Goal: Task Accomplishment & Management: Use online tool/utility

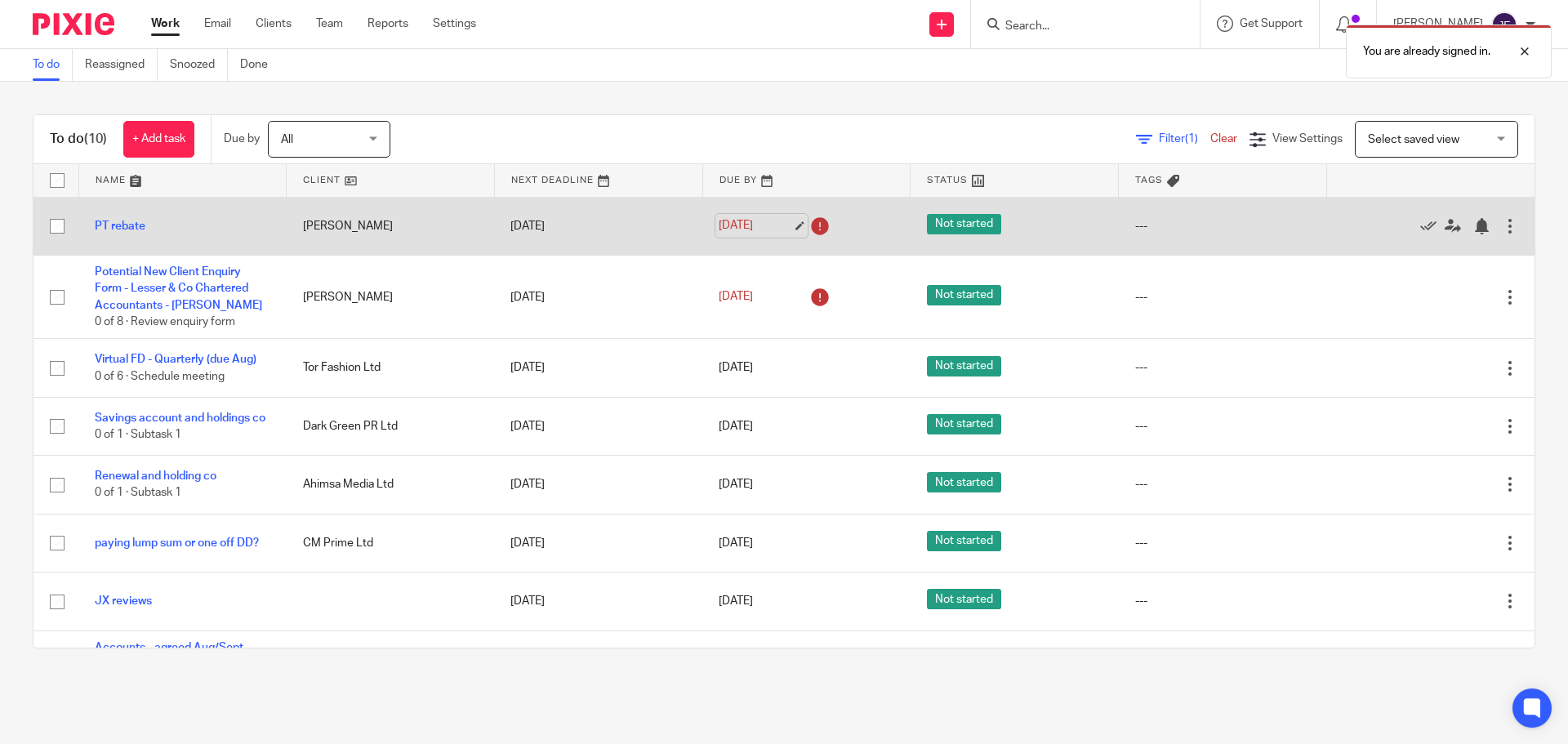
click at [754, 223] on link "14 Aug 2025" at bounding box center [755, 226] width 74 height 17
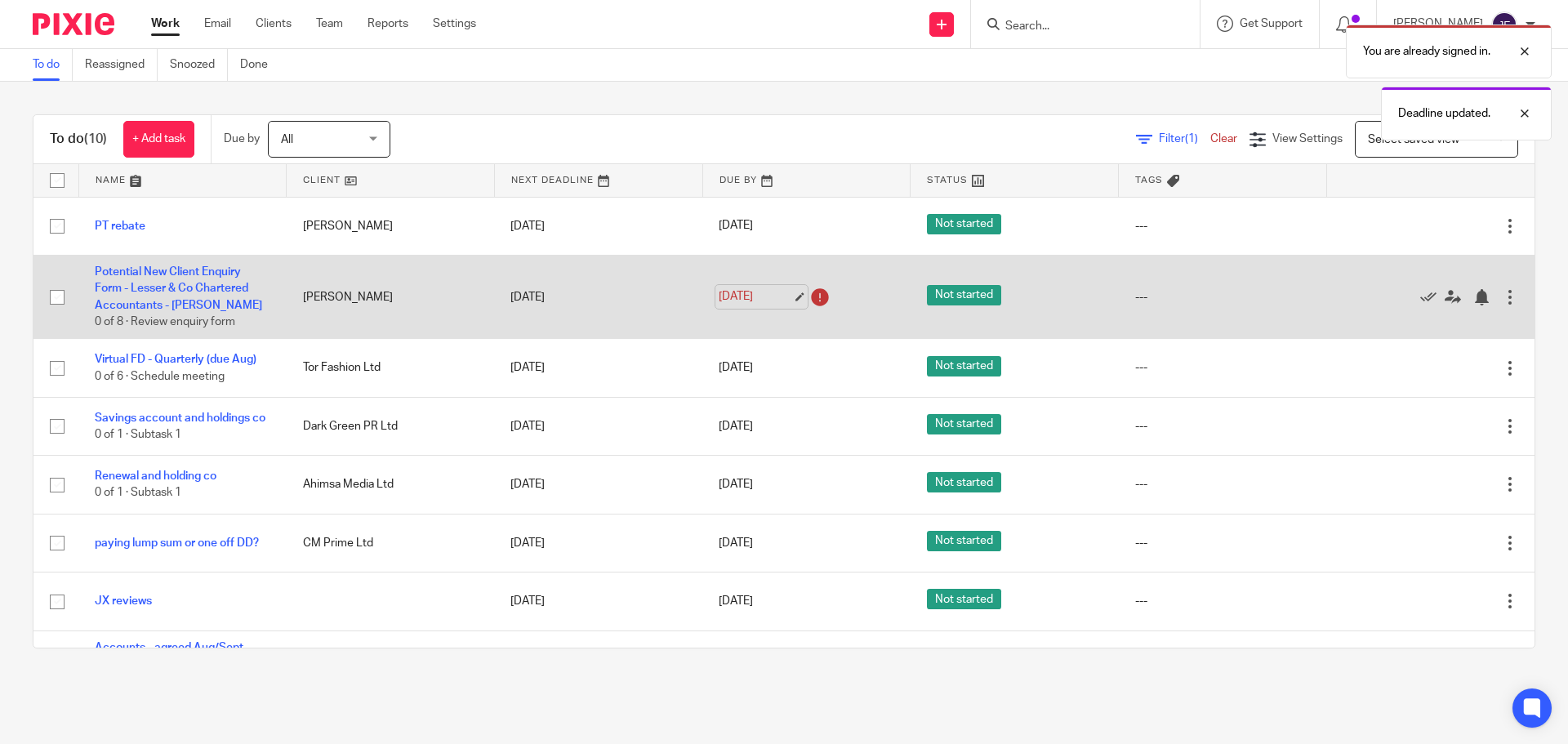
click at [723, 298] on link "14 Aug 2025" at bounding box center [755, 297] width 74 height 17
click at [209, 279] on td "Potential New Client Enquiry Form - Lesser & Co Chartered Accountants - Anil Ch…" at bounding box center [182, 298] width 208 height 84
click at [200, 269] on link "Potential New Client Enquiry Form - Lesser & Co Chartered Accountants - [PERSON…" at bounding box center [178, 288] width 167 height 45
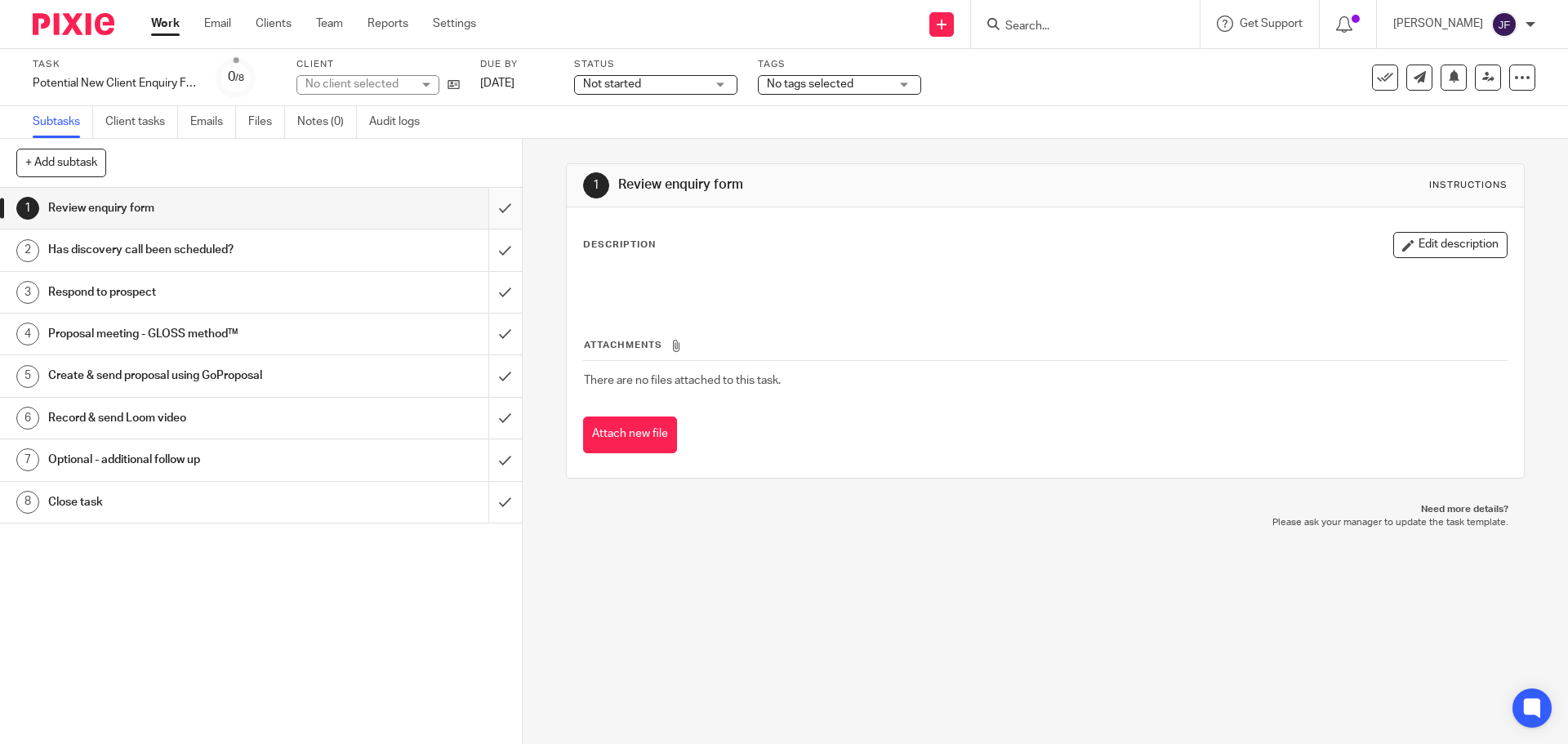
click at [474, 211] on input "submit" at bounding box center [261, 208] width 522 height 41
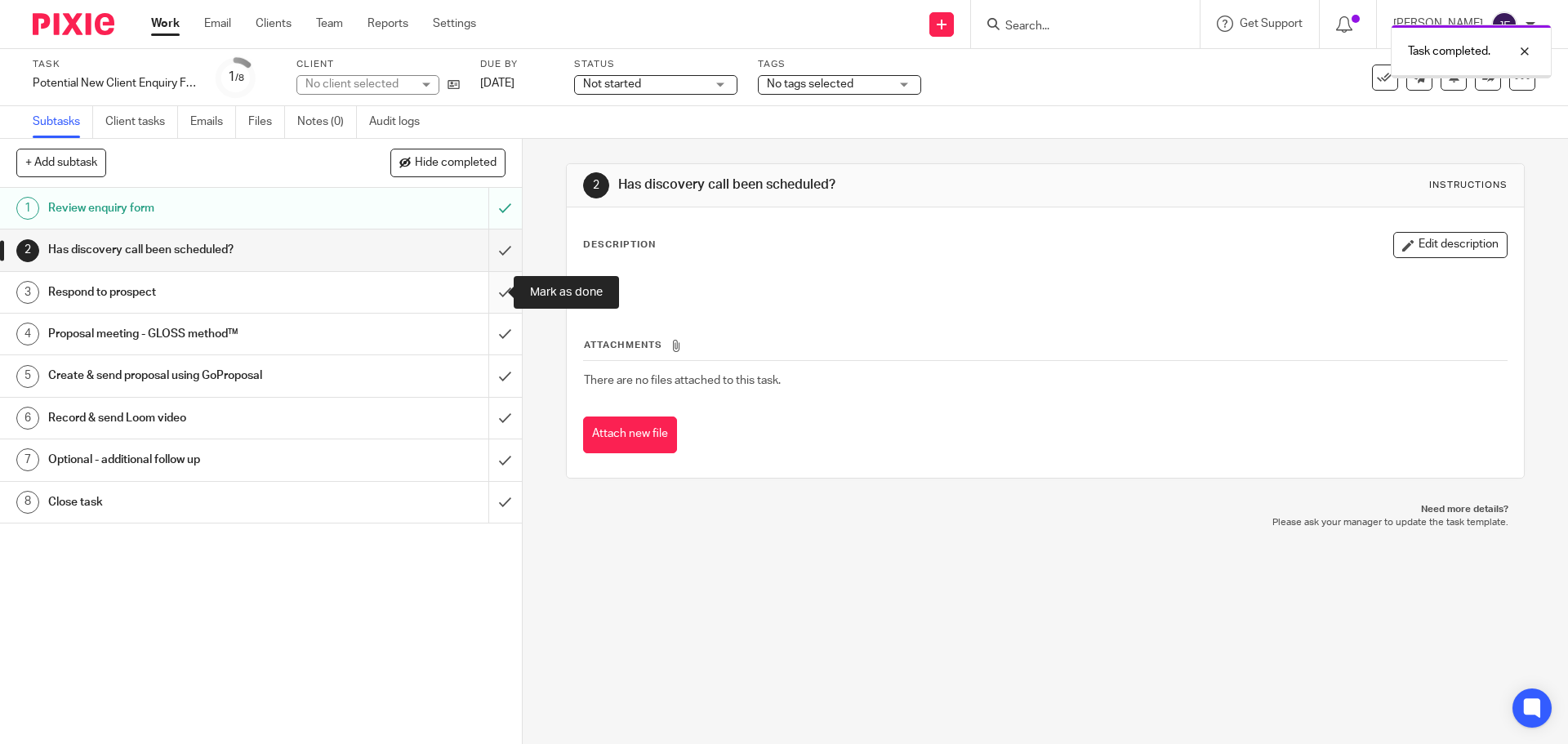
click at [491, 299] on input "submit" at bounding box center [261, 292] width 522 height 41
